Goal: Navigation & Orientation: Find specific page/section

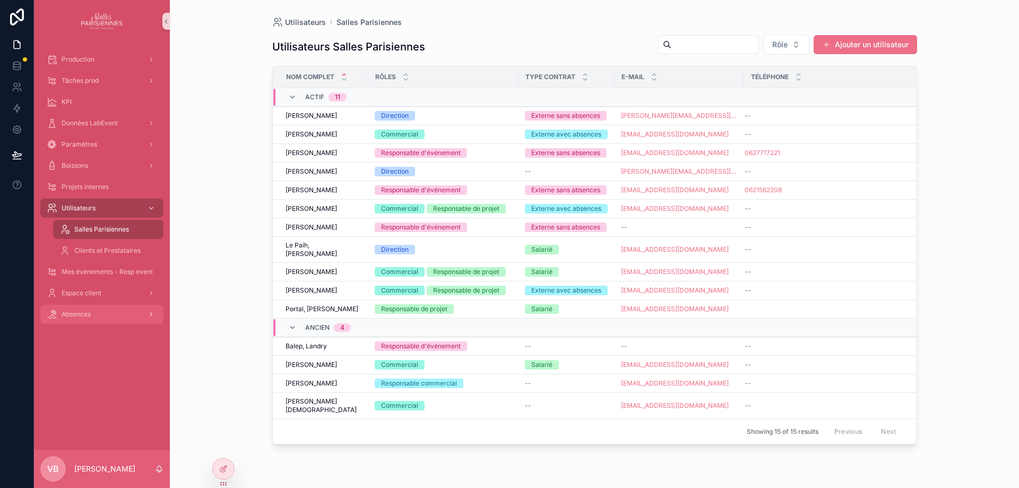
click at [102, 310] on div "Absences" at bounding box center [102, 314] width 110 height 17
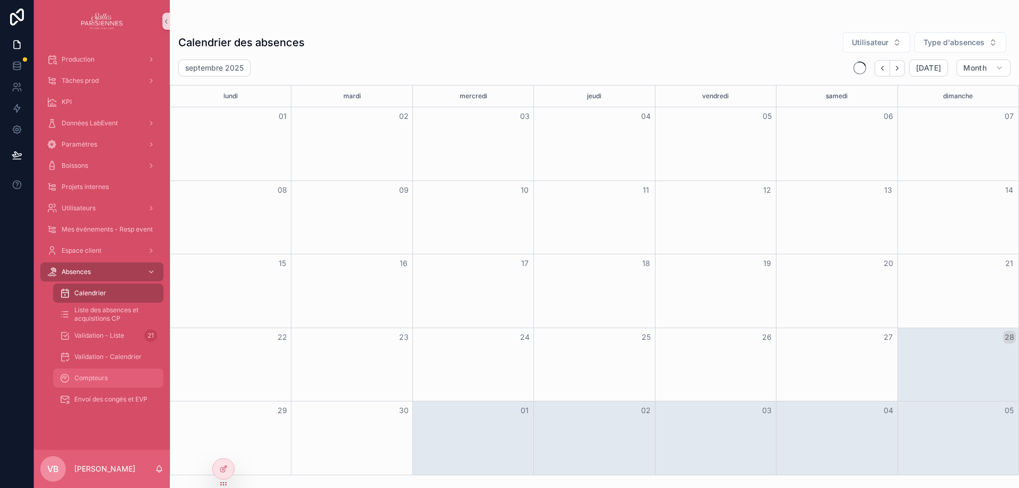
click at [130, 375] on div "Compteurs" at bounding box center [108, 378] width 98 height 17
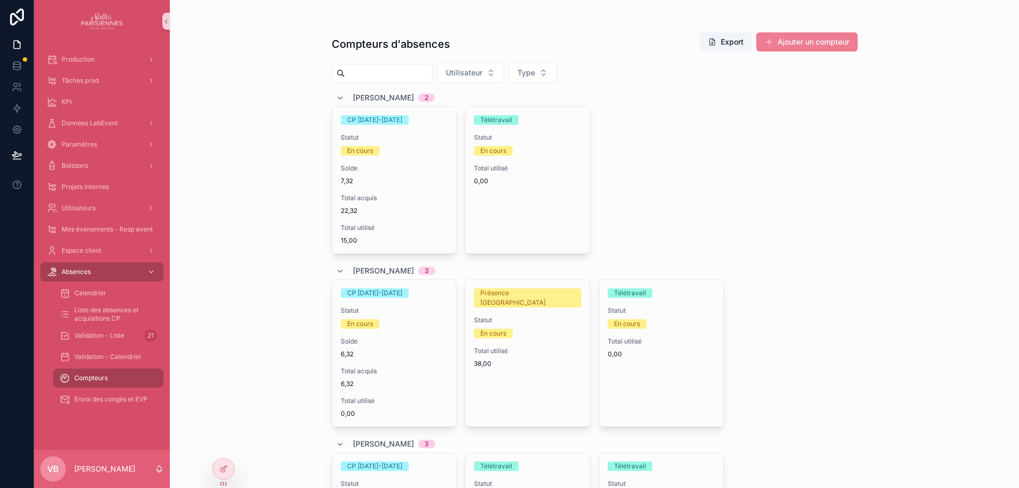
click at [798, 44] on button "Ajouter un compteur" at bounding box center [807, 41] width 101 height 19
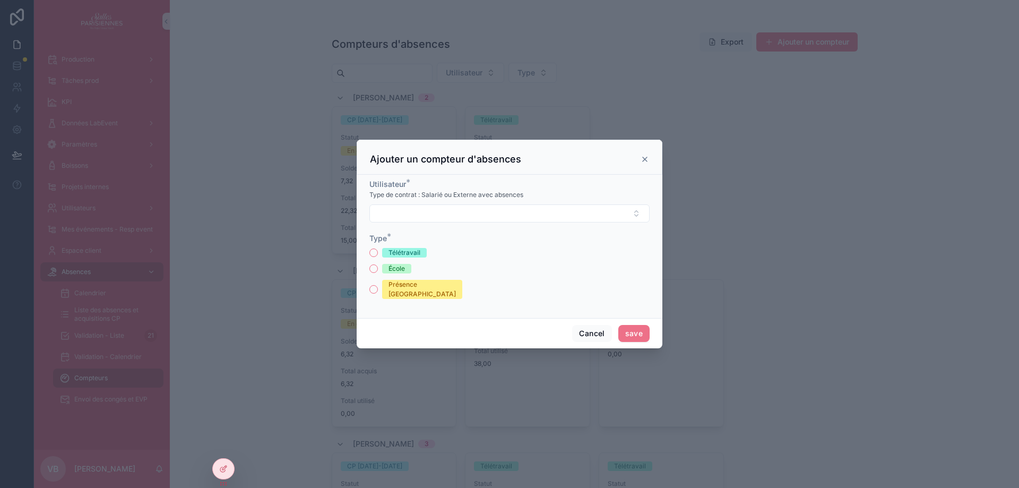
click at [645, 161] on icon "scrollable content" at bounding box center [645, 159] width 8 height 8
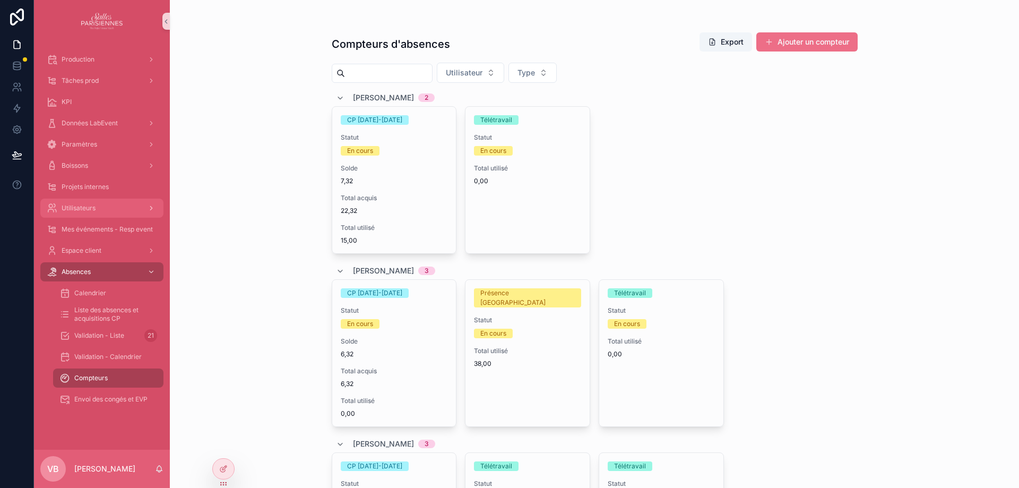
click at [116, 202] on div "Utilisateurs" at bounding box center [102, 208] width 110 height 17
